Goal: Information Seeking & Learning: Learn about a topic

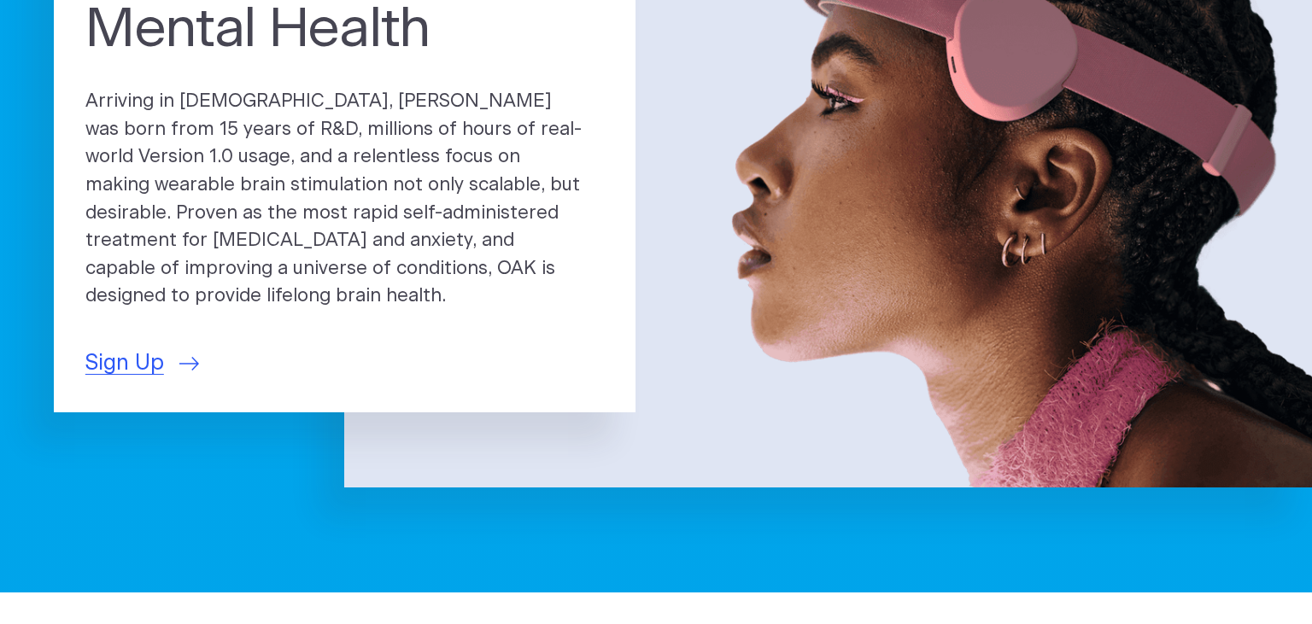
scroll to position [270, 0]
click at [134, 352] on span "Sign Up" at bounding box center [124, 364] width 79 height 32
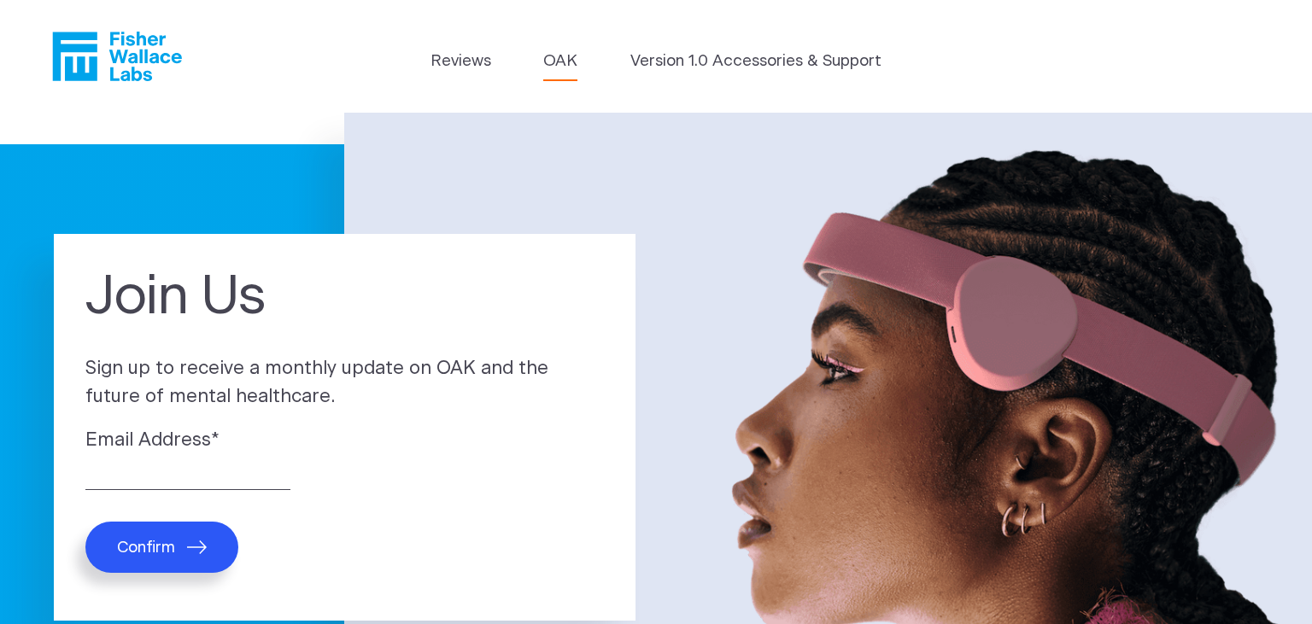
click at [557, 53] on link "OAK" at bounding box center [560, 62] width 34 height 24
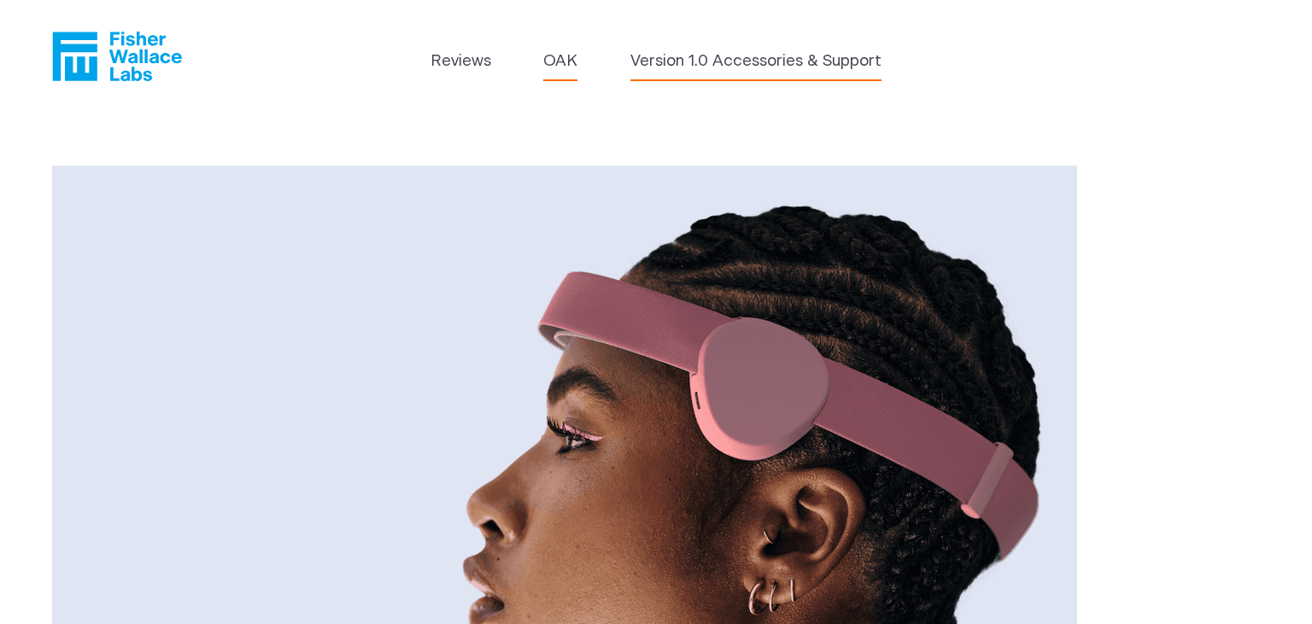
click at [750, 66] on link "Version 1.0 Accessories & Support" at bounding box center [755, 62] width 251 height 24
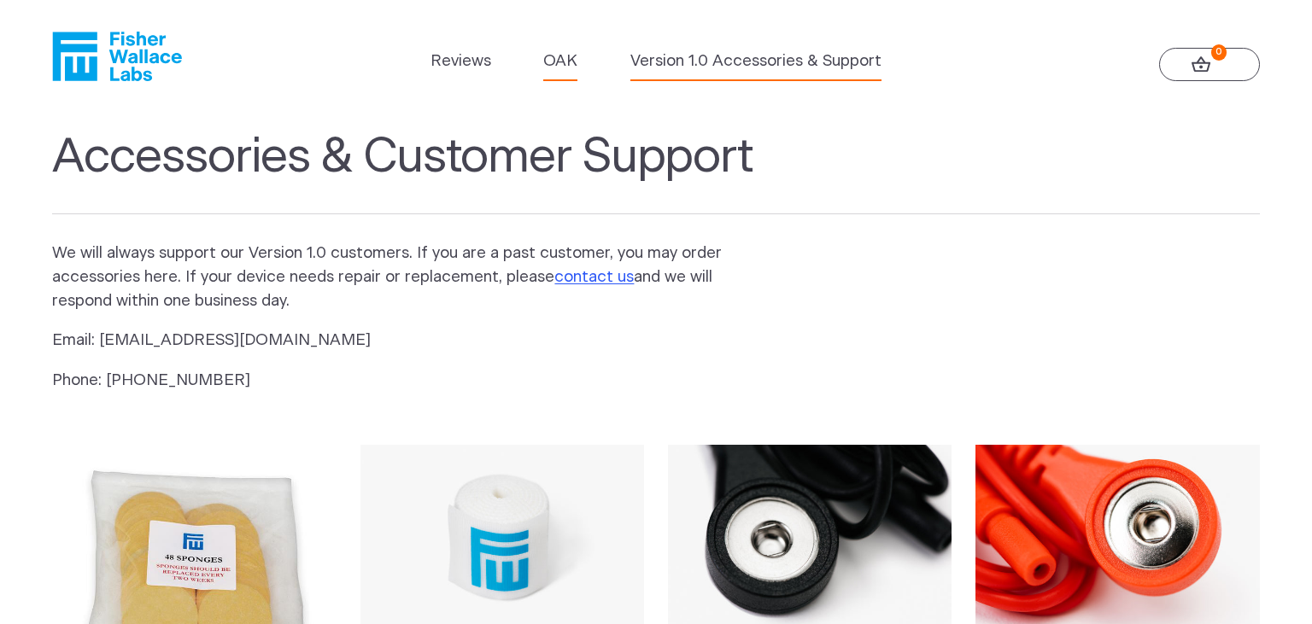
click at [562, 58] on link "OAK" at bounding box center [560, 62] width 34 height 24
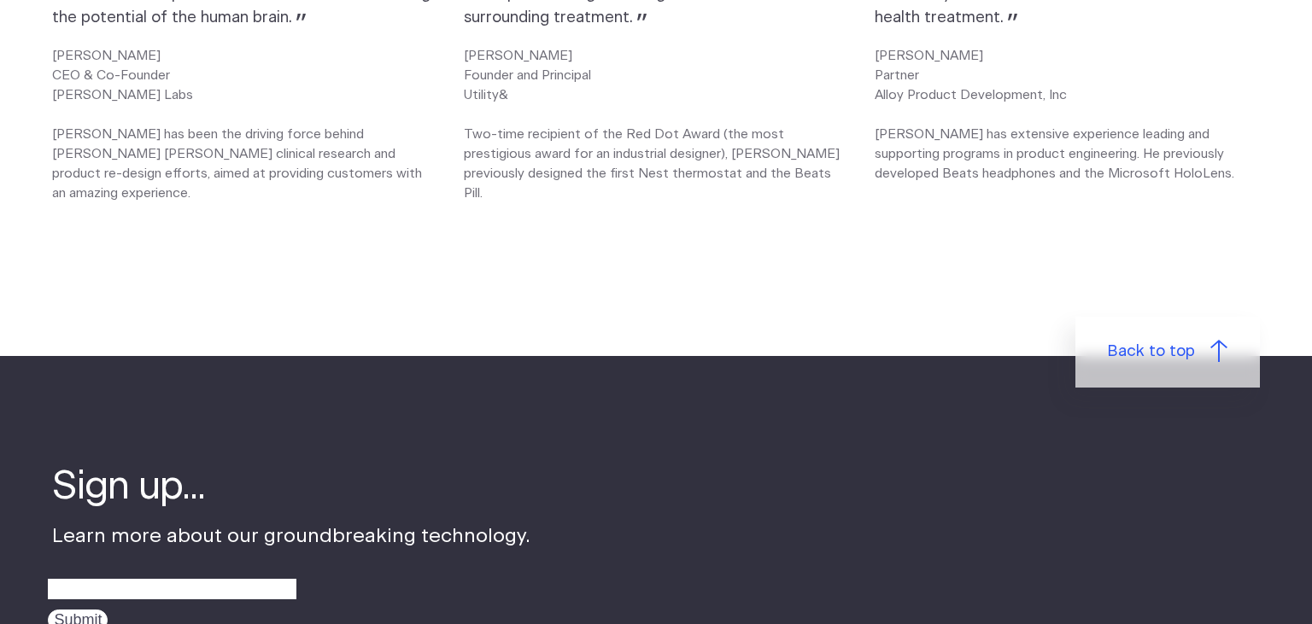
scroll to position [2975, 0]
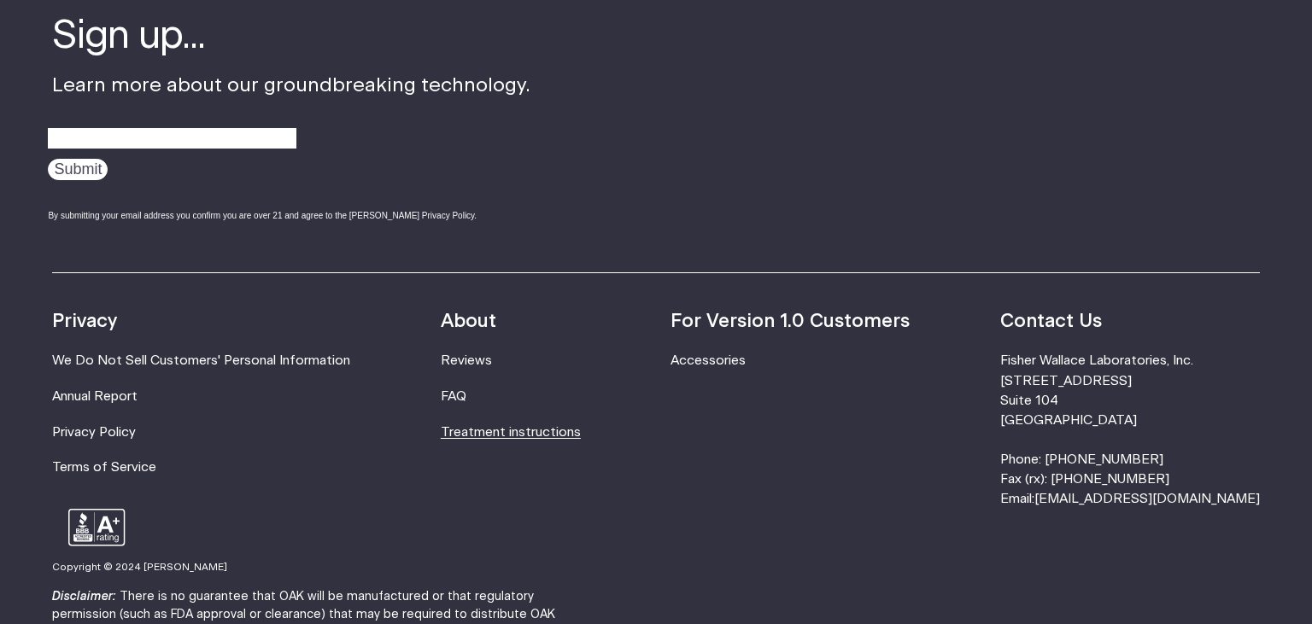
click at [492, 426] on link "Treatment instructions" at bounding box center [511, 432] width 140 height 13
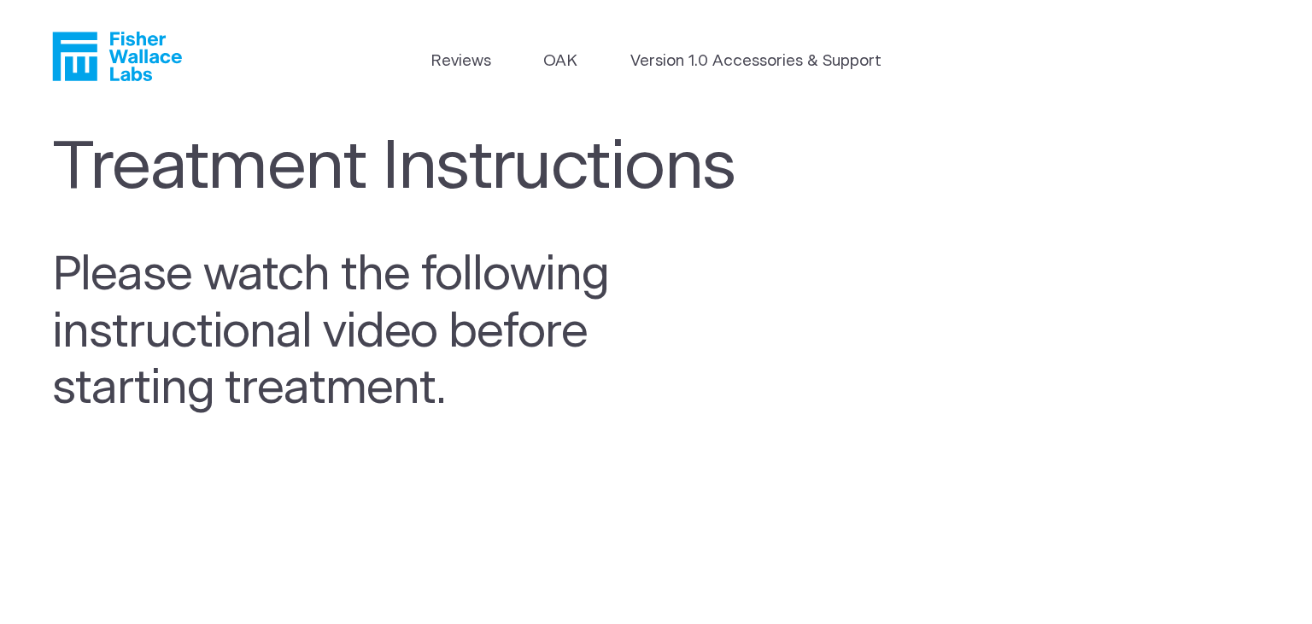
click at [94, 37] on icon "Fisher Wallace" at bounding box center [75, 56] width 44 height 49
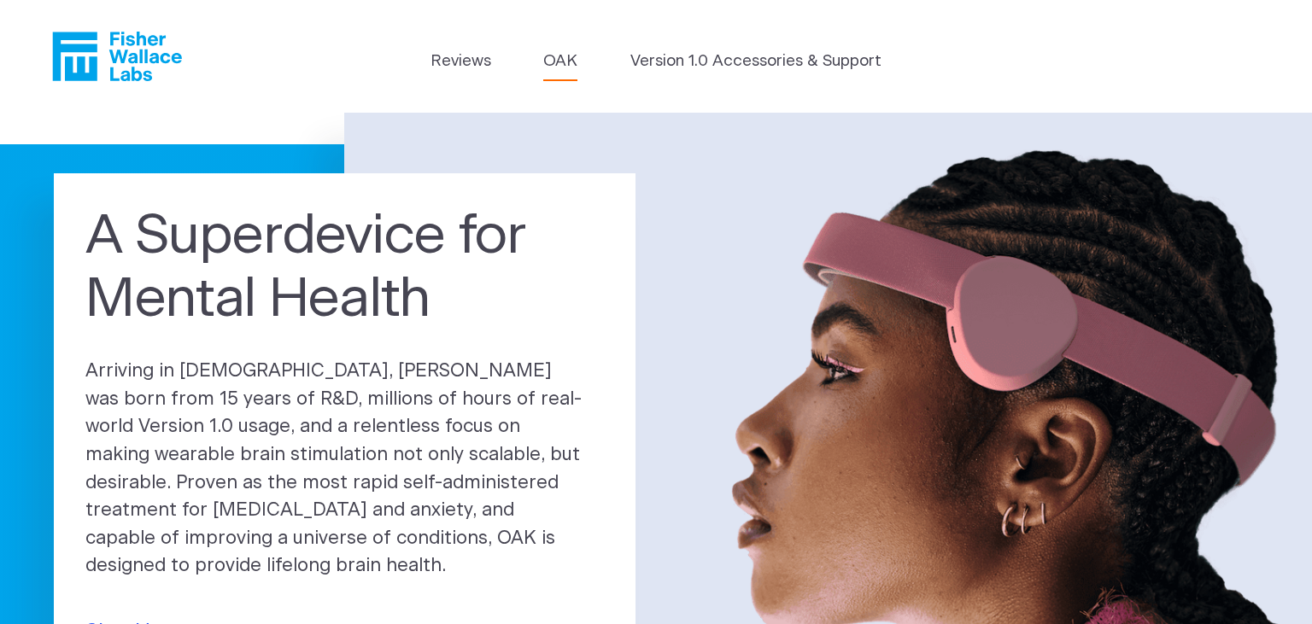
click at [558, 55] on link "OAK" at bounding box center [560, 62] width 34 height 24
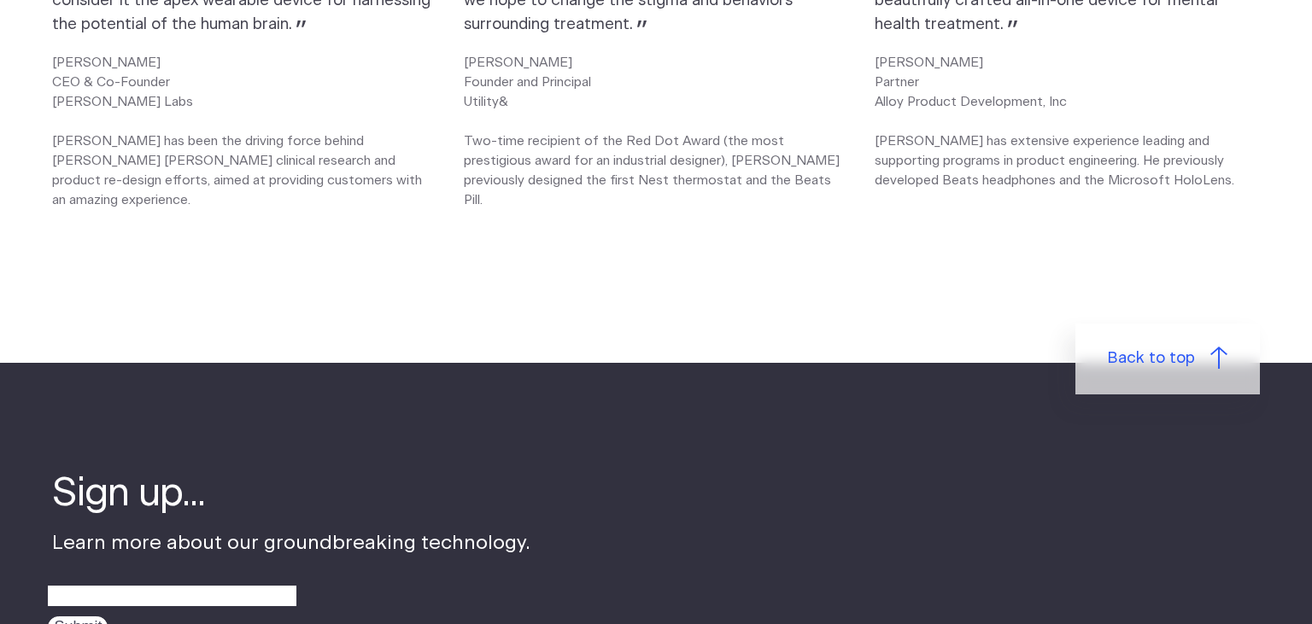
scroll to position [2705, 0]
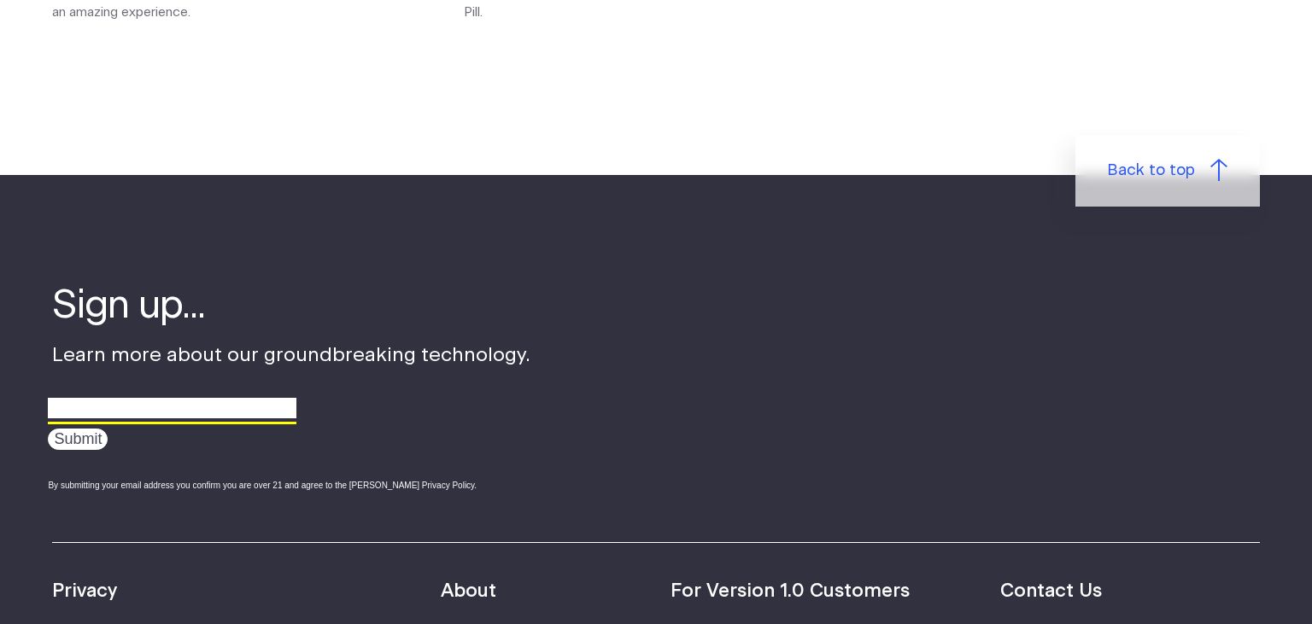
click at [97, 395] on input "email" at bounding box center [172, 408] width 249 height 26
type input "abc123ko@gmail.com"
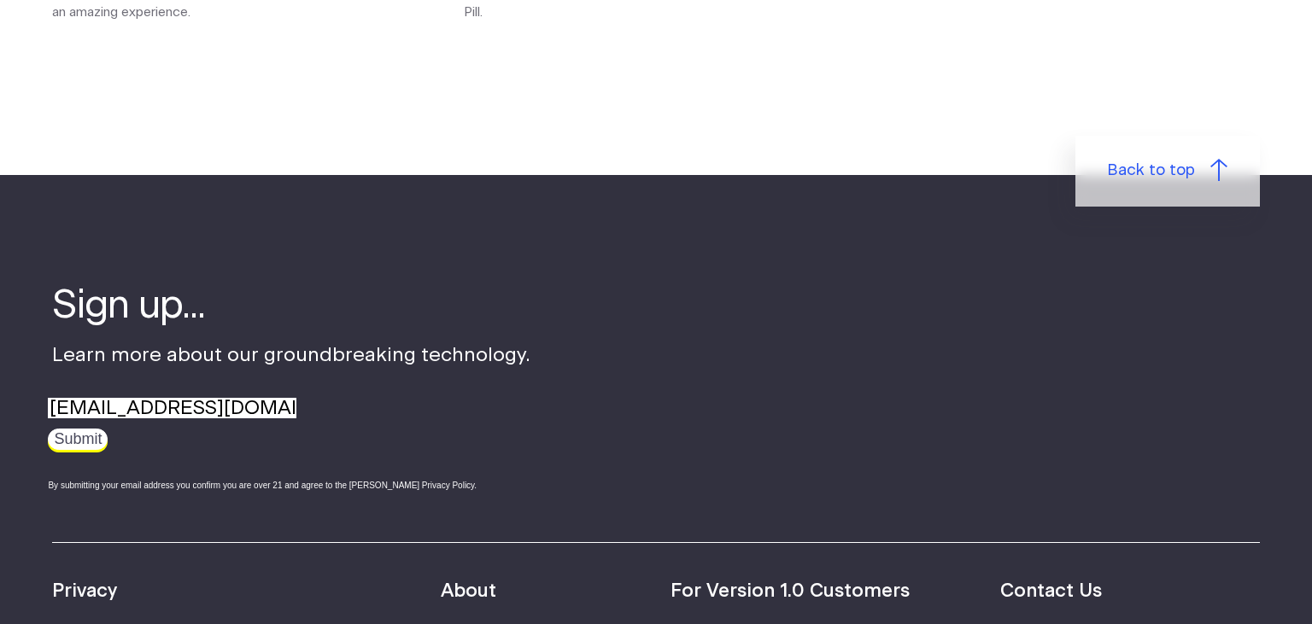
click at [67, 429] on input "Submit" at bounding box center [78, 439] width 60 height 21
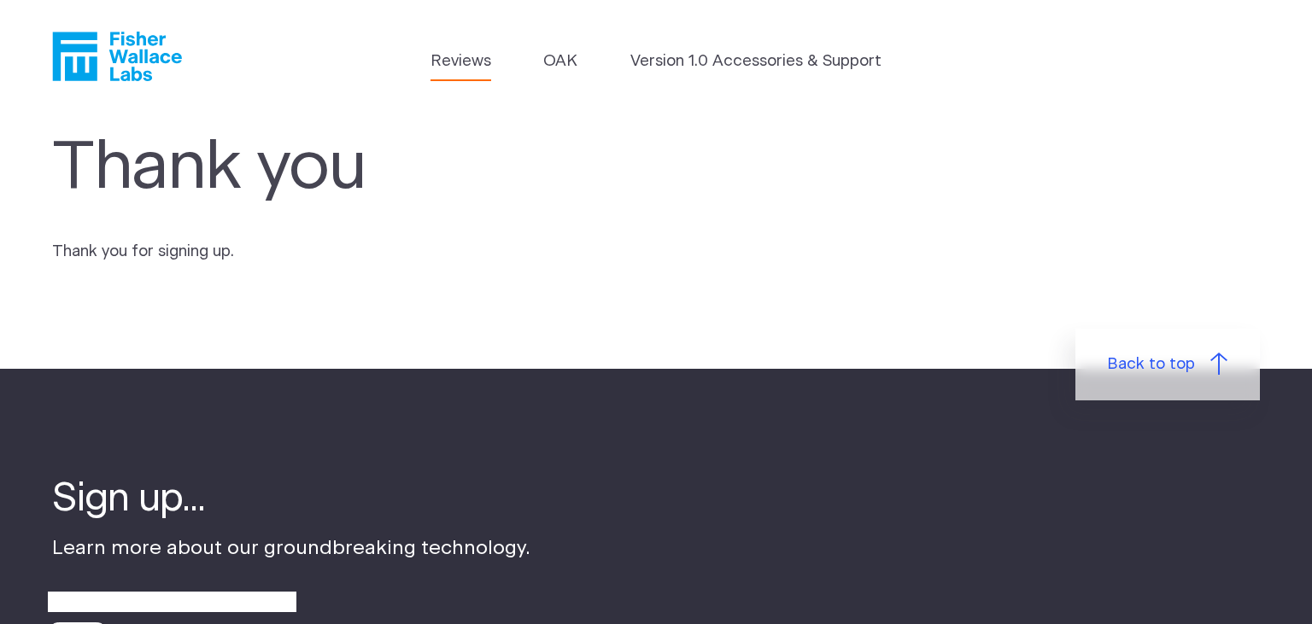
click at [468, 63] on link "Reviews" at bounding box center [460, 62] width 61 height 24
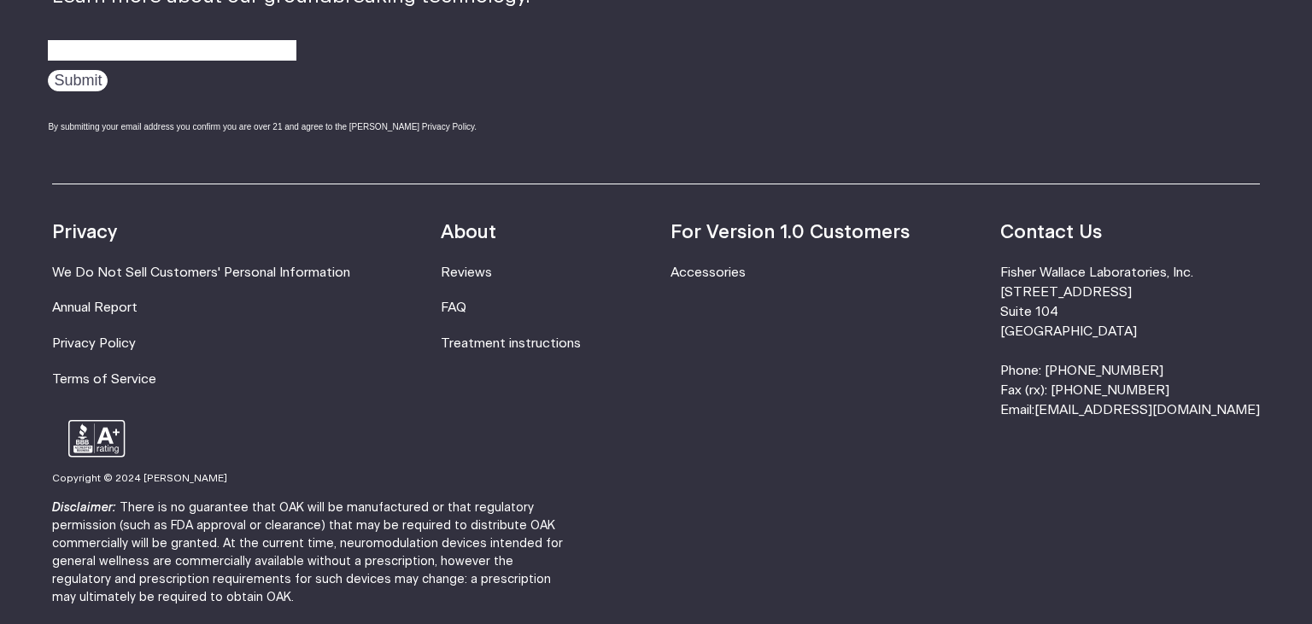
scroll to position [2391, 0]
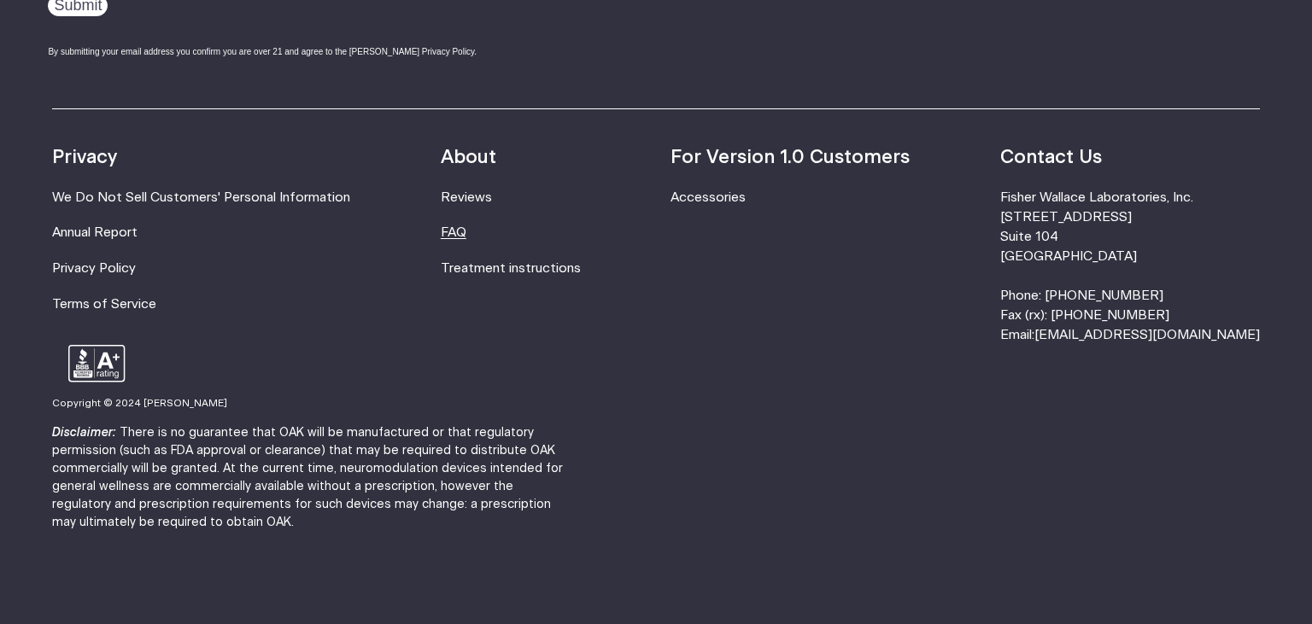
click at [466, 226] on link "FAQ" at bounding box center [454, 232] width 26 height 13
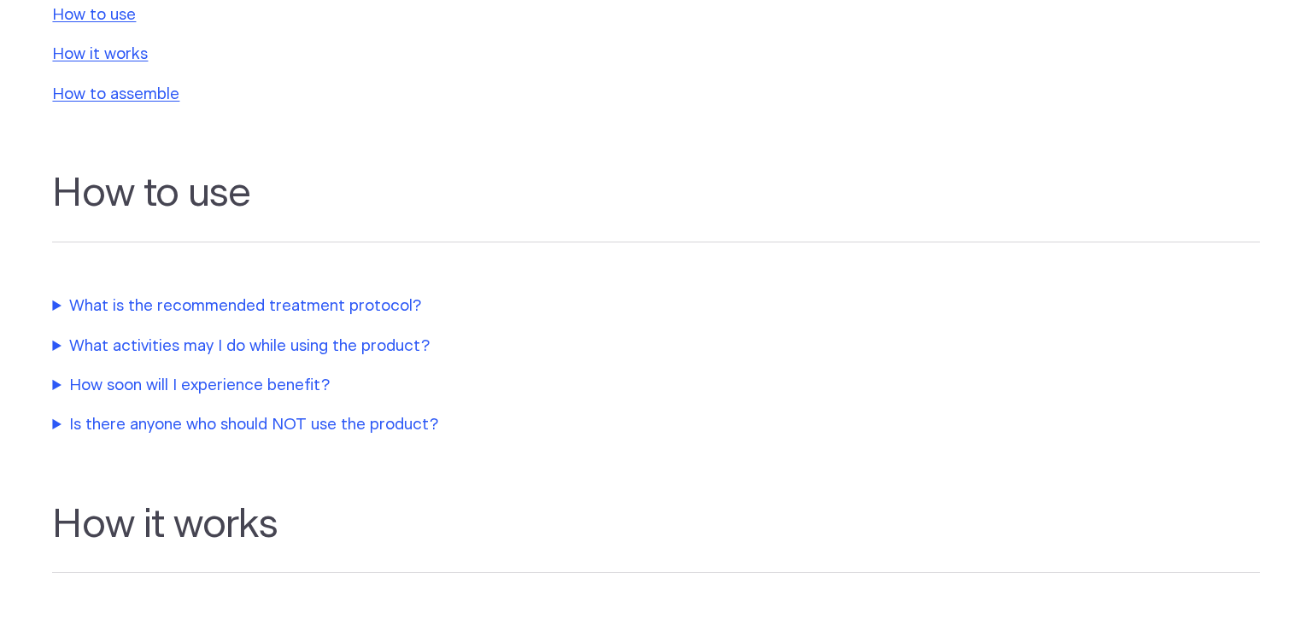
scroll to position [451, 0]
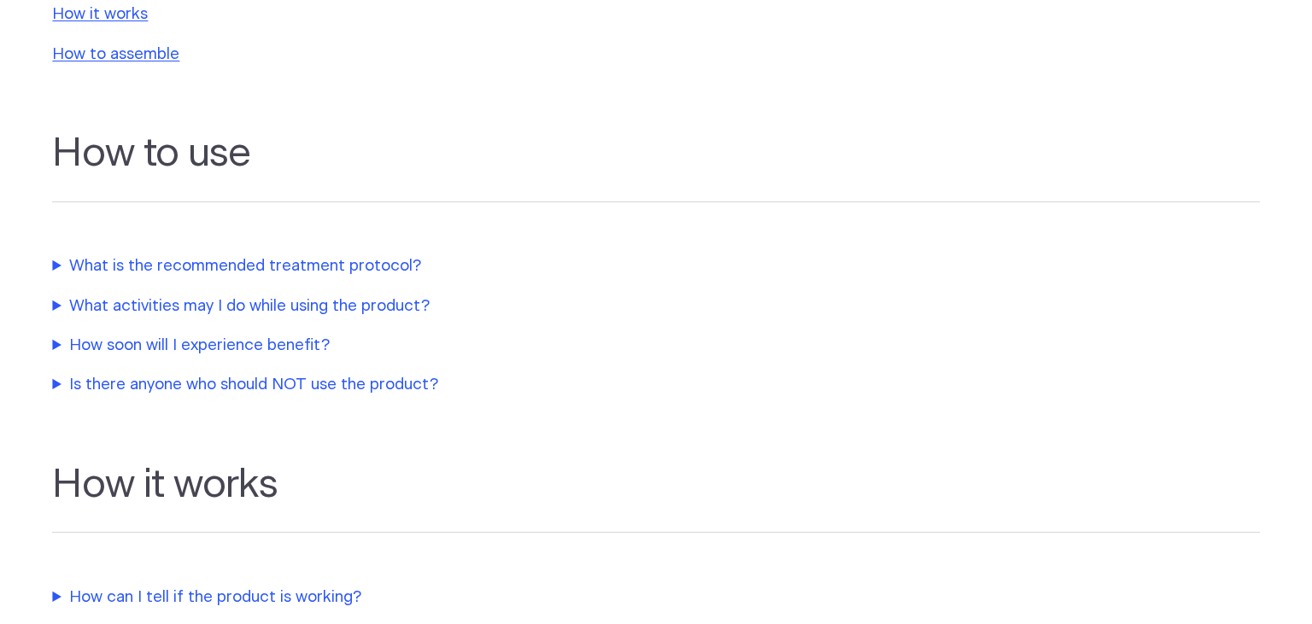
click at [403, 306] on summary "What activities may I do while using the product?" at bounding box center [410, 307] width 717 height 24
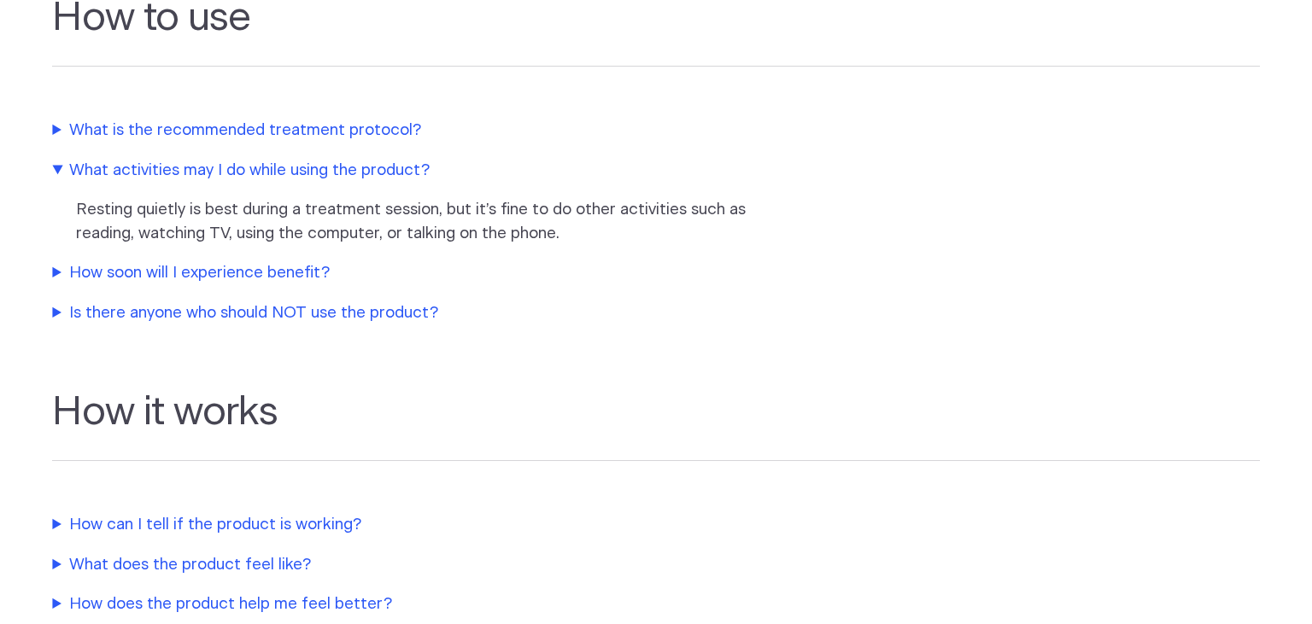
scroll to position [721, 0]
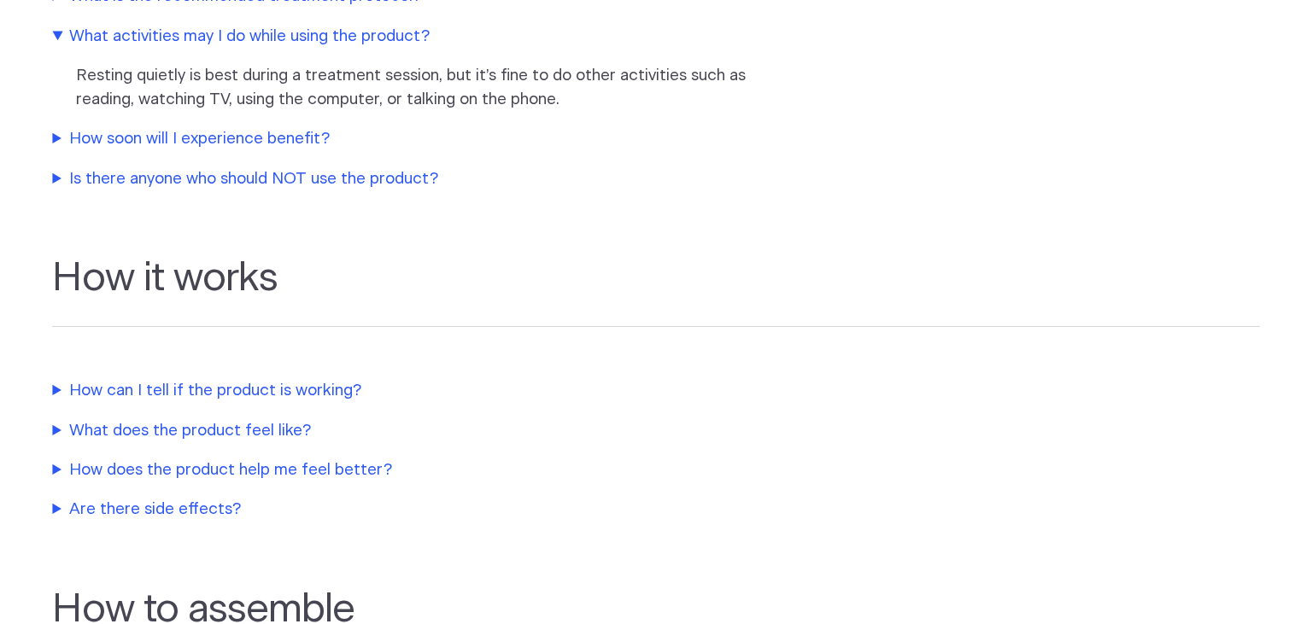
click at [313, 145] on summary "How soon will I experience benefit?" at bounding box center [410, 139] width 717 height 24
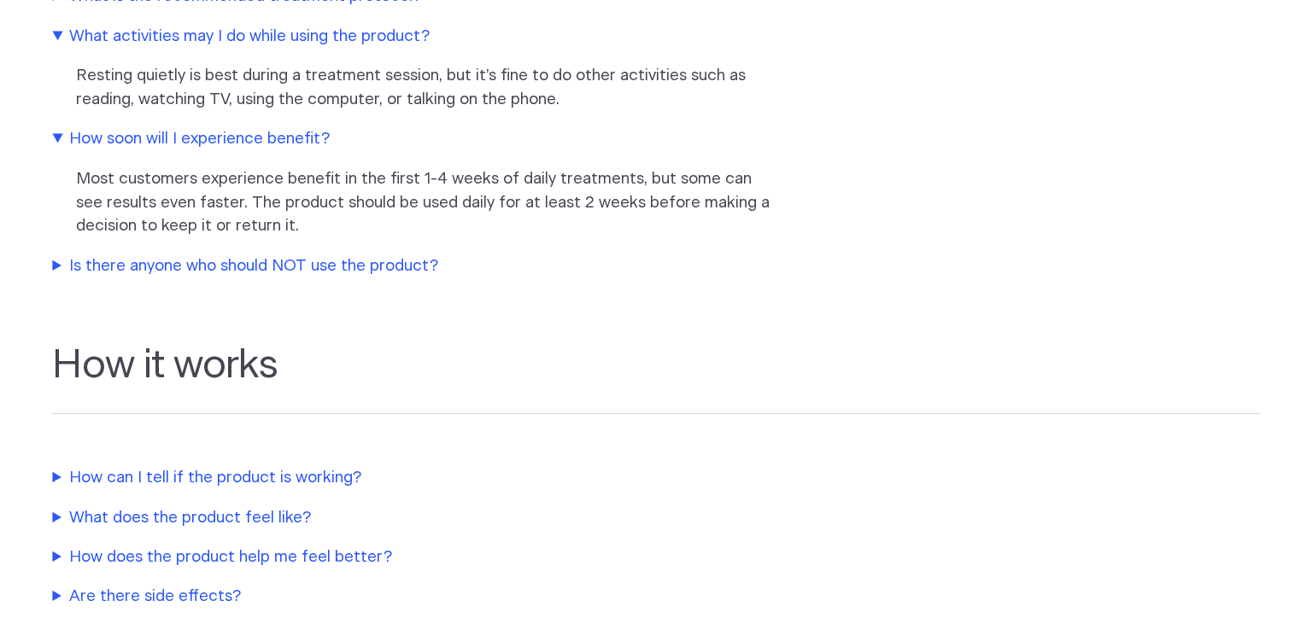
click at [272, 265] on summary "Is there anyone who should NOT use the product?" at bounding box center [410, 266] width 717 height 24
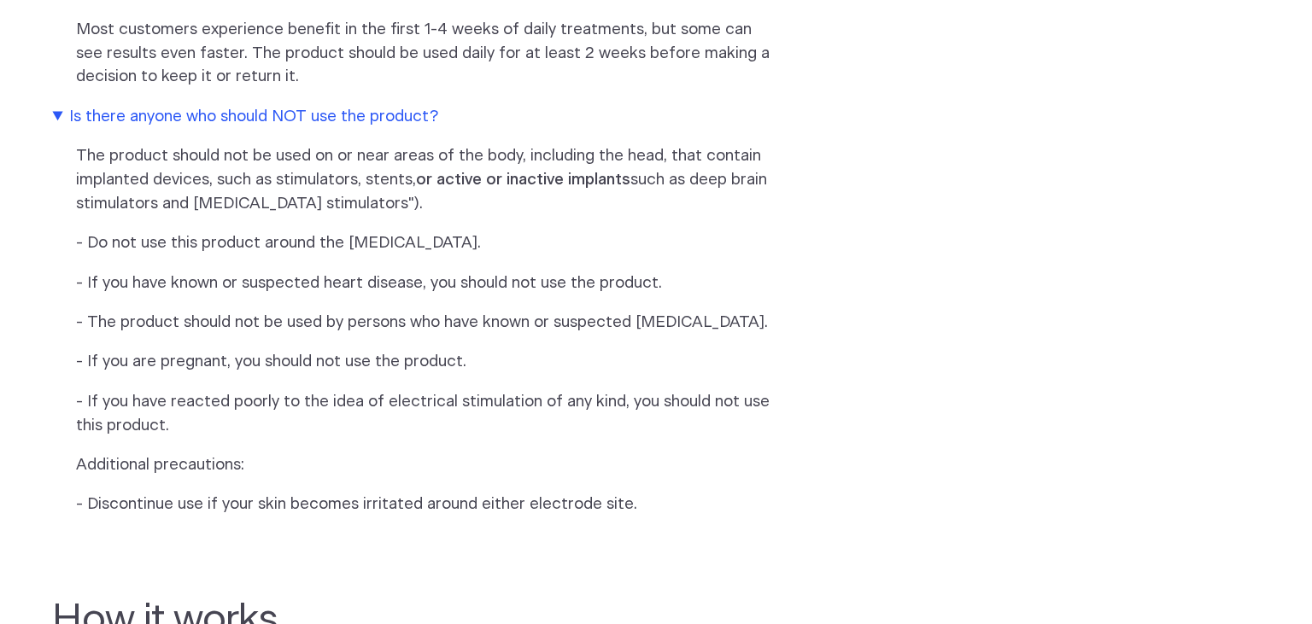
scroll to position [902, 0]
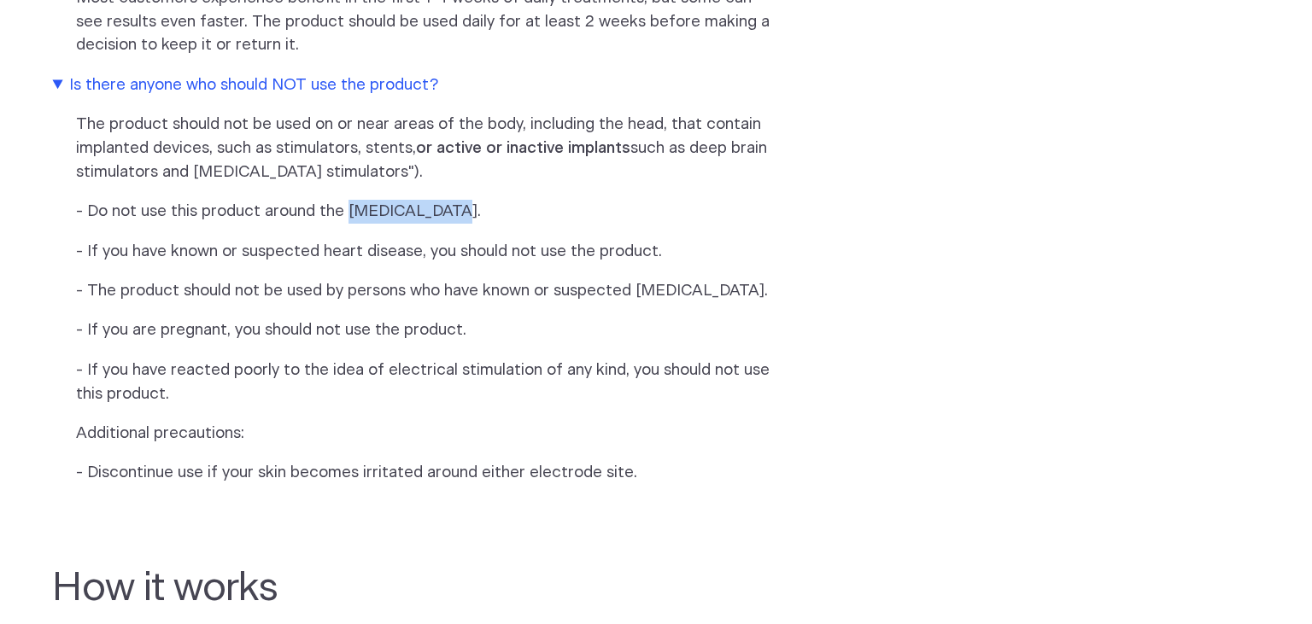
drag, startPoint x: 350, startPoint y: 217, endPoint x: 441, endPoint y: 208, distance: 91.0
click at [441, 208] on p "- Do not use this product around the [MEDICAL_DATA]." at bounding box center [424, 212] width 697 height 24
copy p "[MEDICAL_DATA]"
click at [651, 299] on p "- The product should not be used by persons who have known or suspected [MEDICA…" at bounding box center [424, 291] width 697 height 24
drag, startPoint x: 634, startPoint y: 292, endPoint x: 781, endPoint y: 295, distance: 146.1
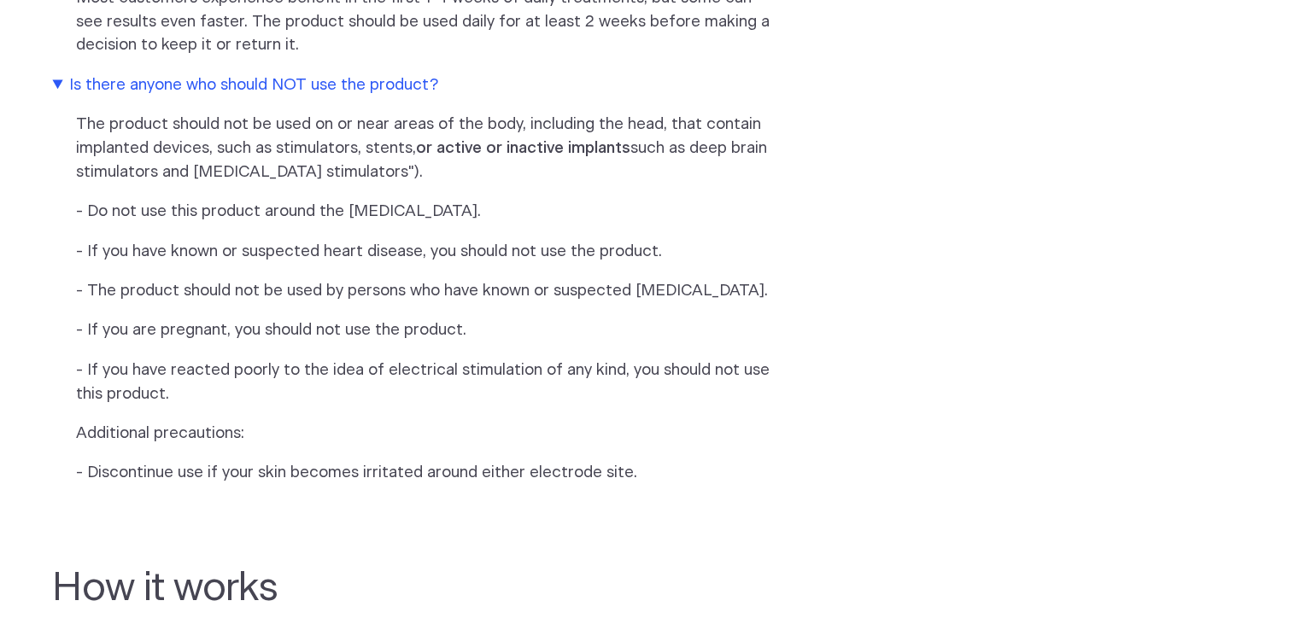
click at [773, 295] on p "- The product should not be used by persons who have known or suspected [MEDICA…" at bounding box center [424, 291] width 697 height 24
copy p "[MEDICAL_DATA]"
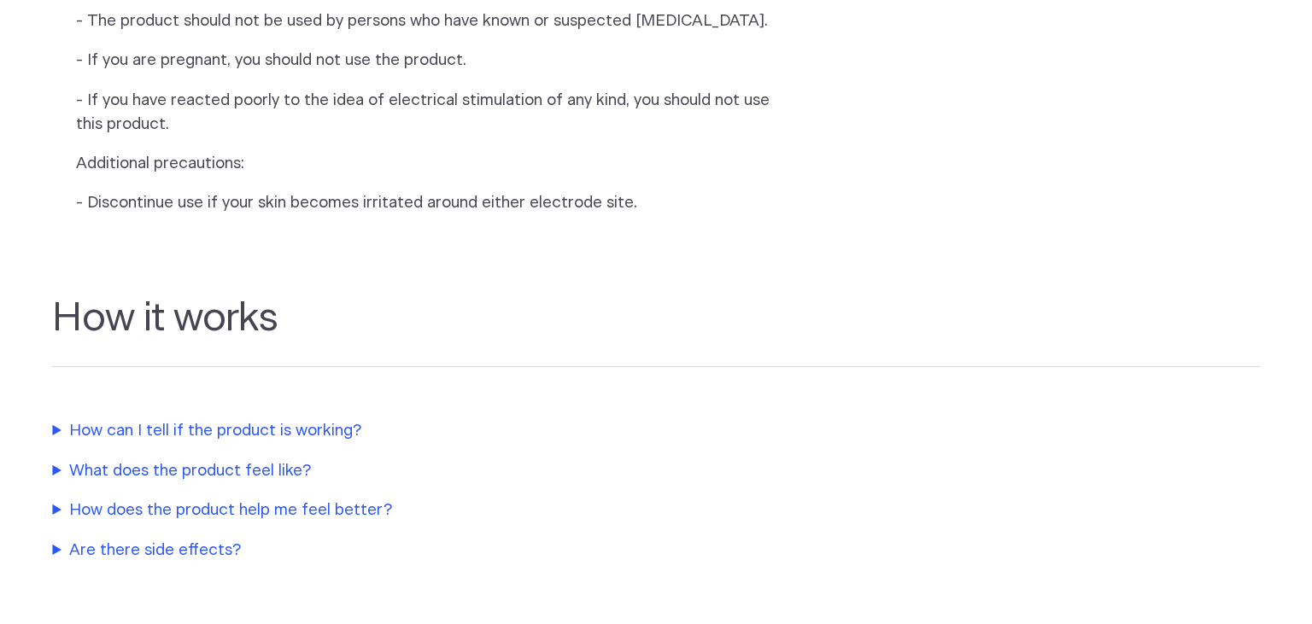
scroll to position [1262, 0]
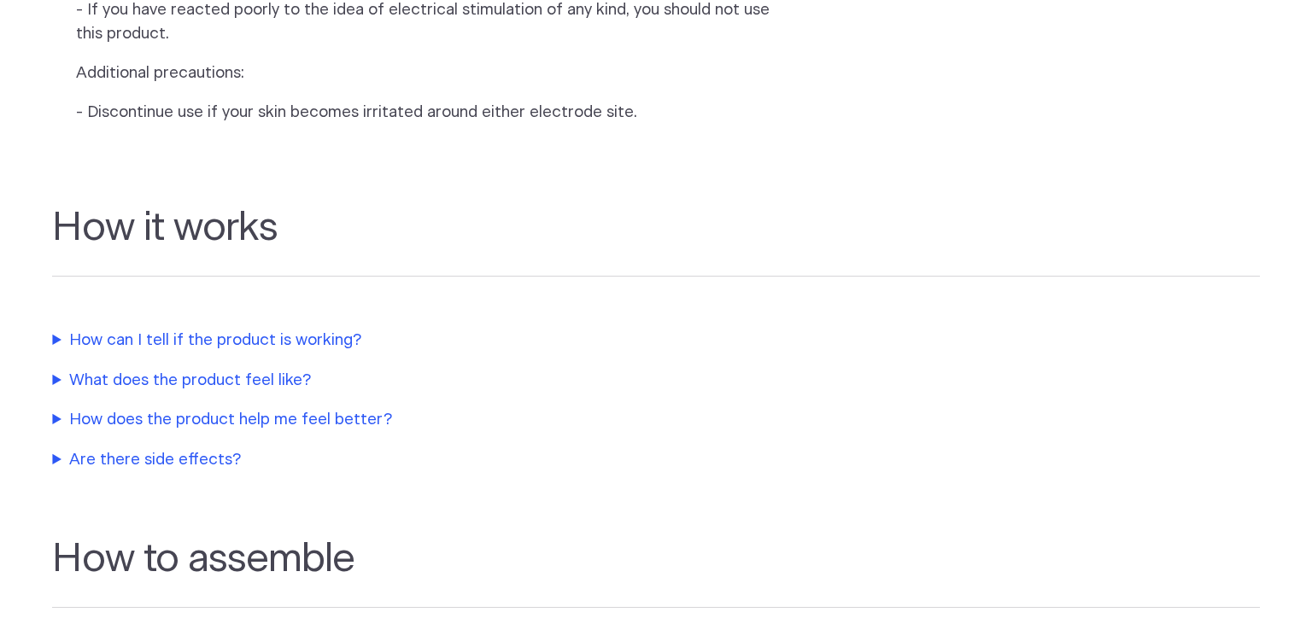
click at [294, 347] on summary "How can I tell if the product is working?" at bounding box center [410, 341] width 717 height 24
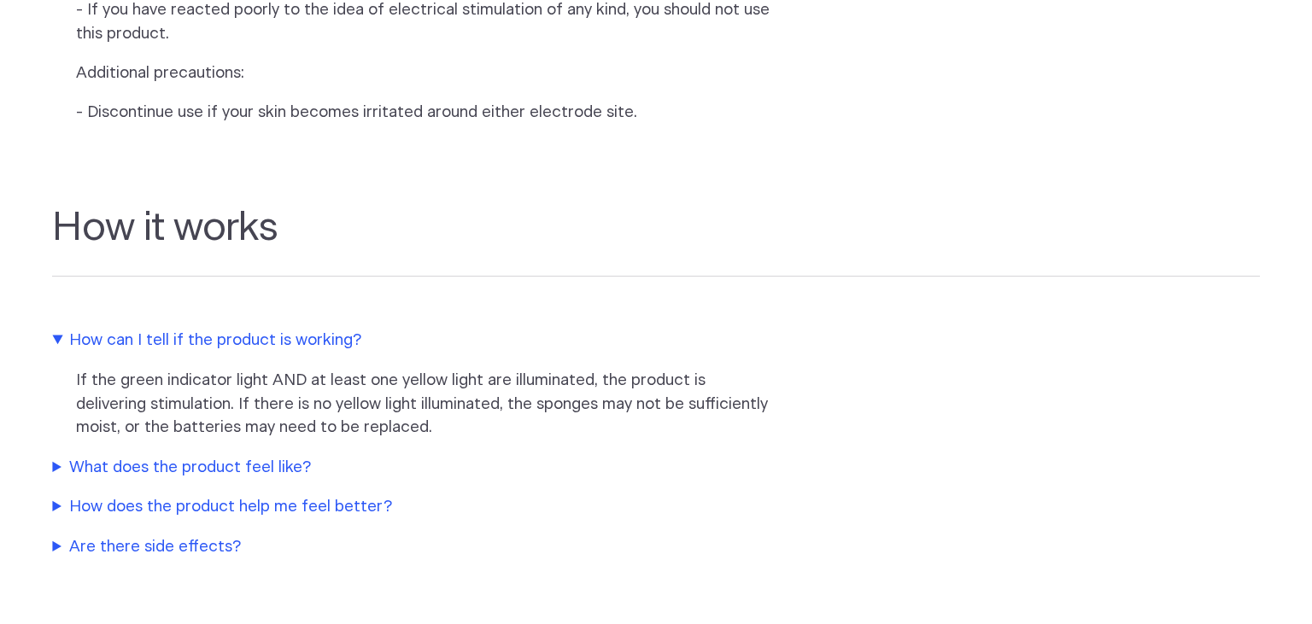
click at [226, 474] on summary "What does the product feel like?" at bounding box center [410, 468] width 717 height 24
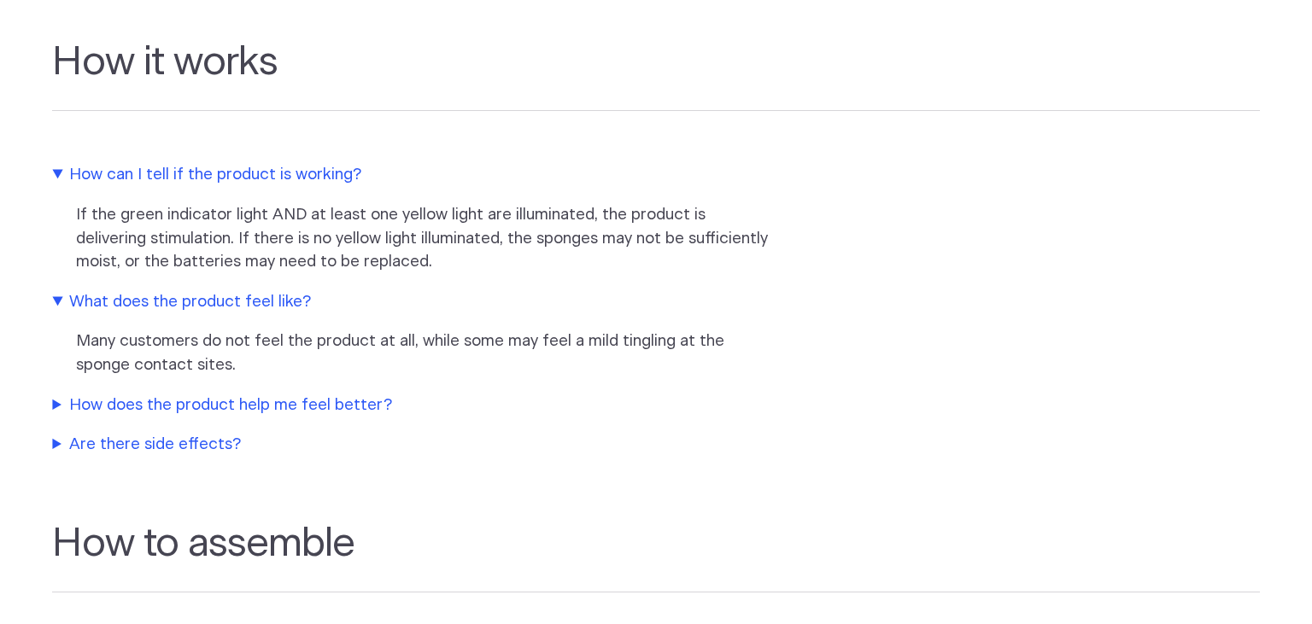
scroll to position [1442, 0]
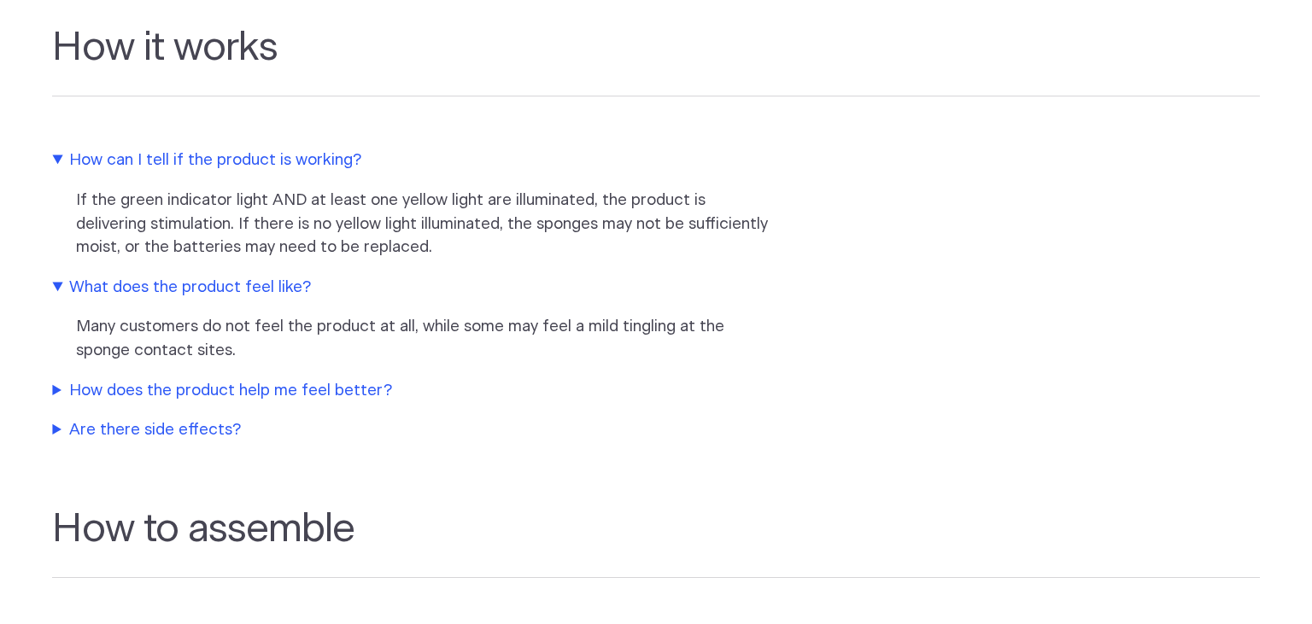
click at [210, 397] on summary "How does the product help me feel better?" at bounding box center [410, 391] width 717 height 24
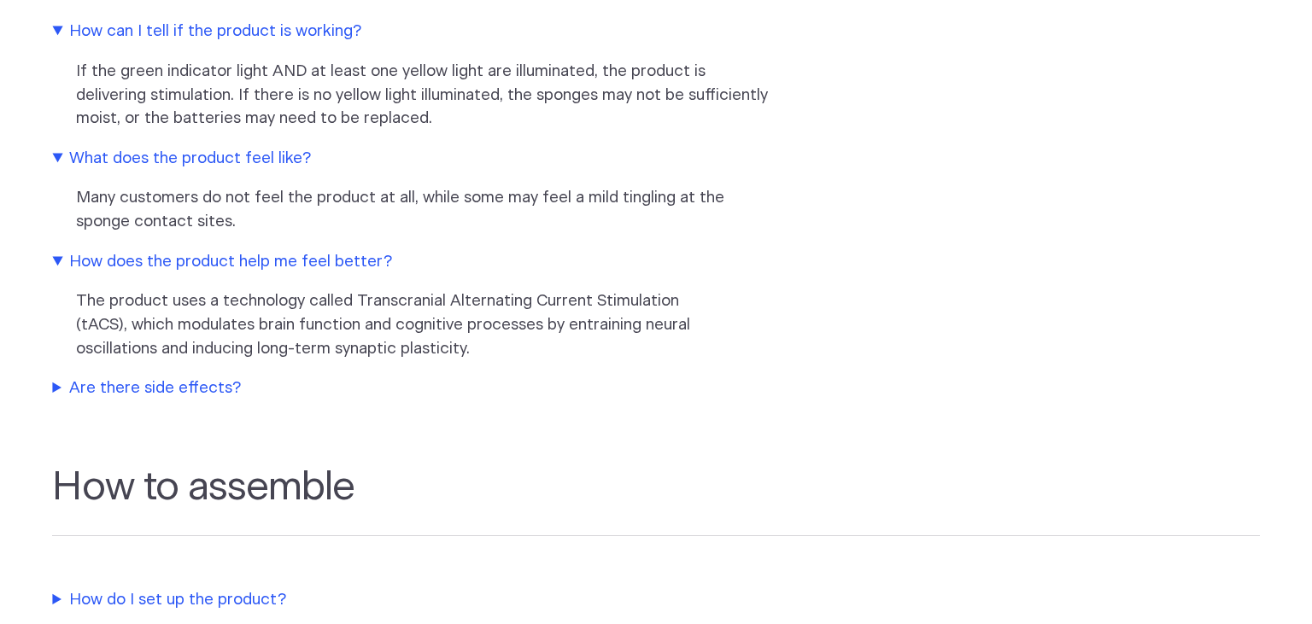
scroll to position [1623, 0]
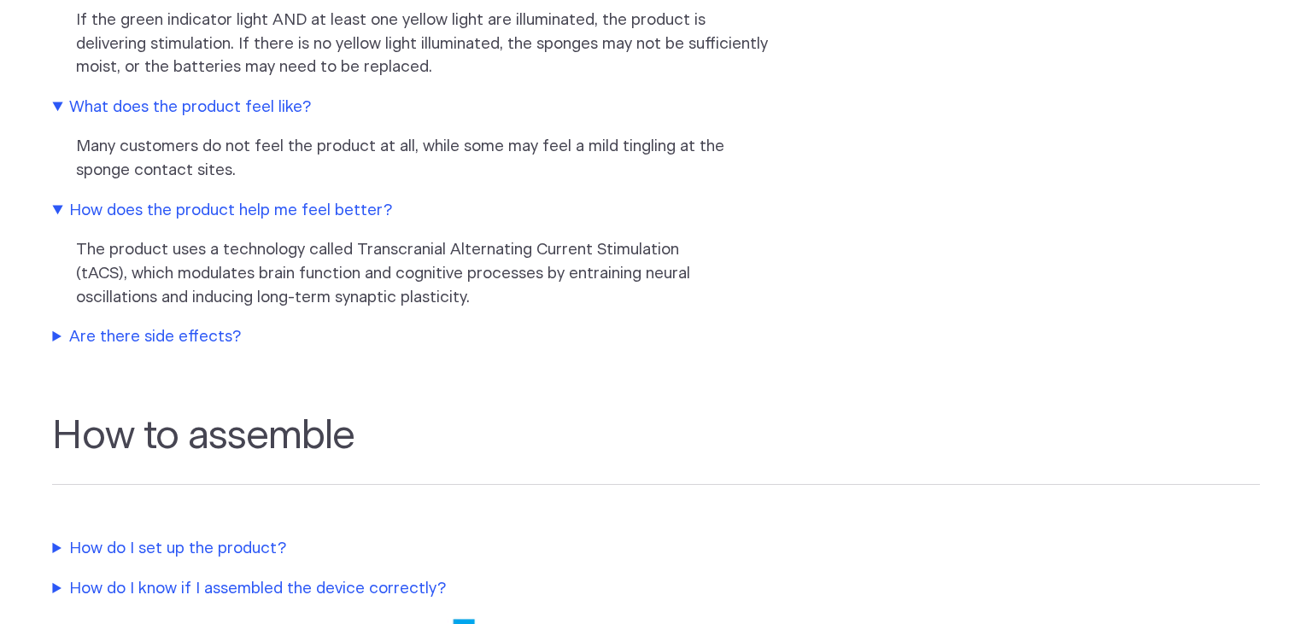
click at [160, 343] on summary "Are there side effects?" at bounding box center [410, 337] width 717 height 24
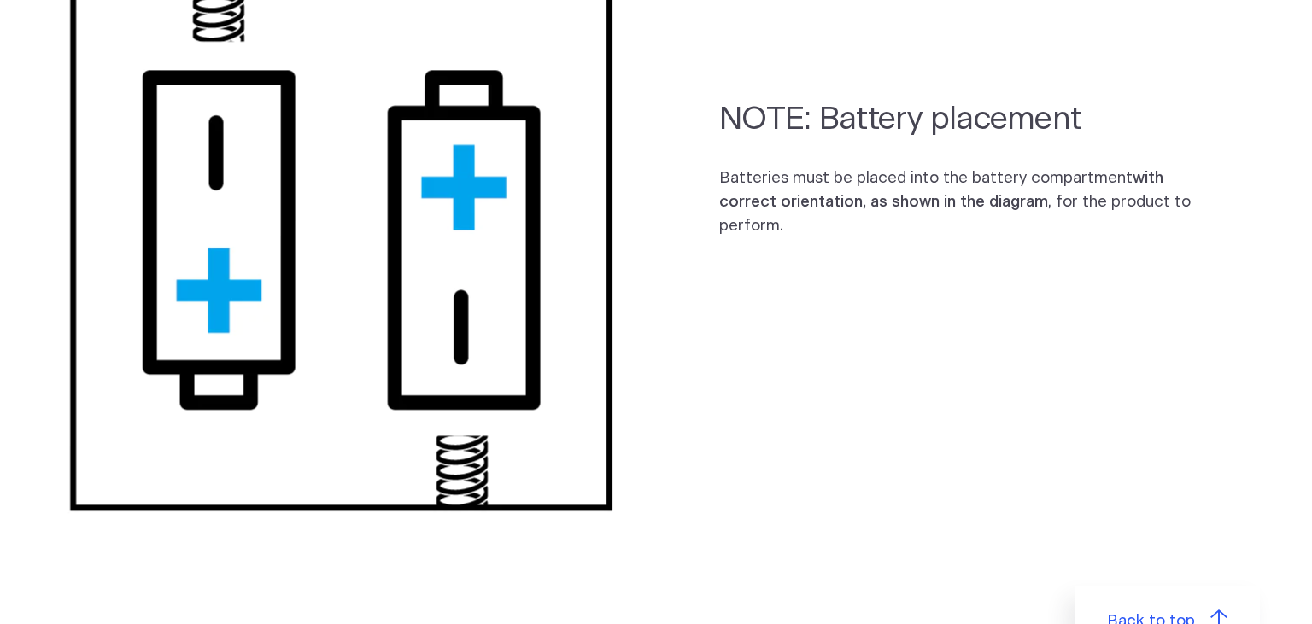
scroll to position [2705, 0]
